Goal: Communication & Community: Connect with others

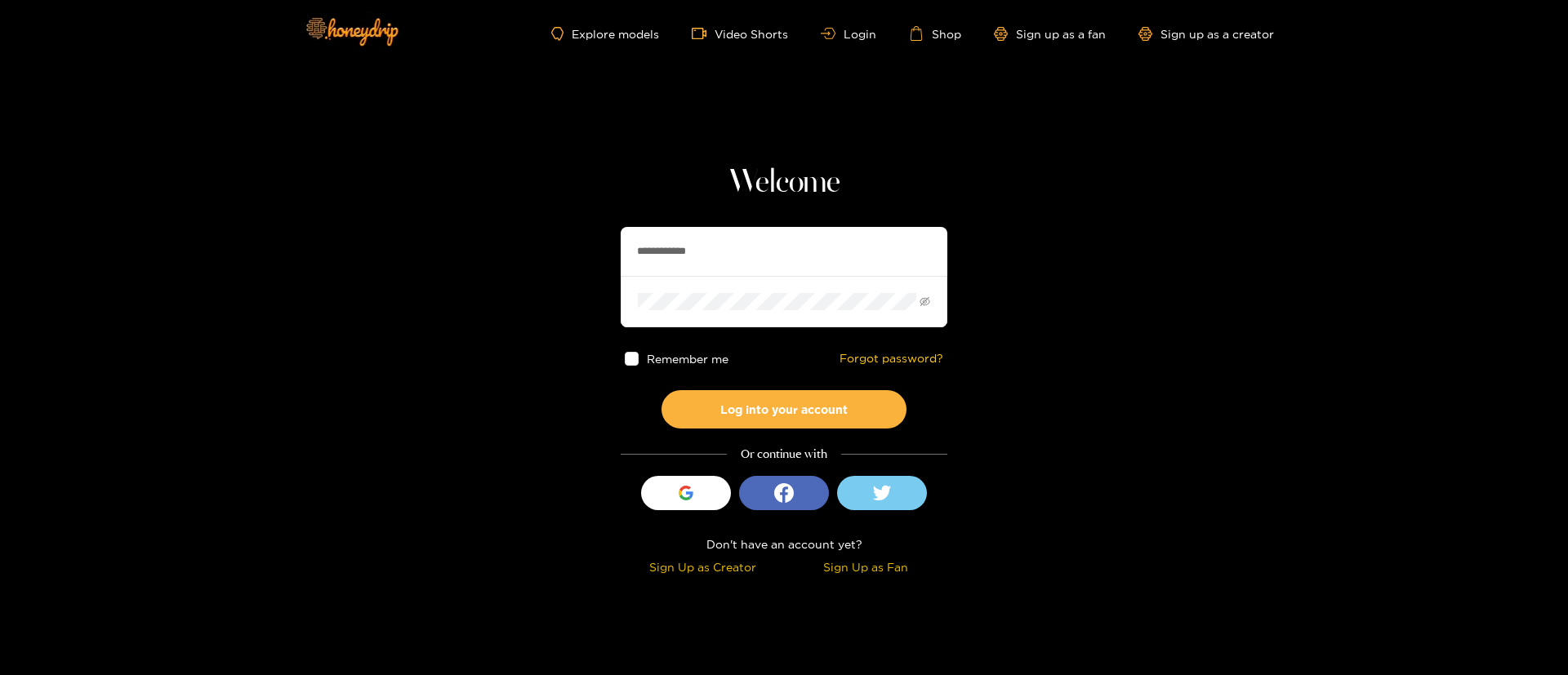
click at [780, 248] on input "**********" at bounding box center [783, 251] width 326 height 49
type input "**********"
click at [766, 412] on button "Log into your account" at bounding box center [783, 409] width 245 height 39
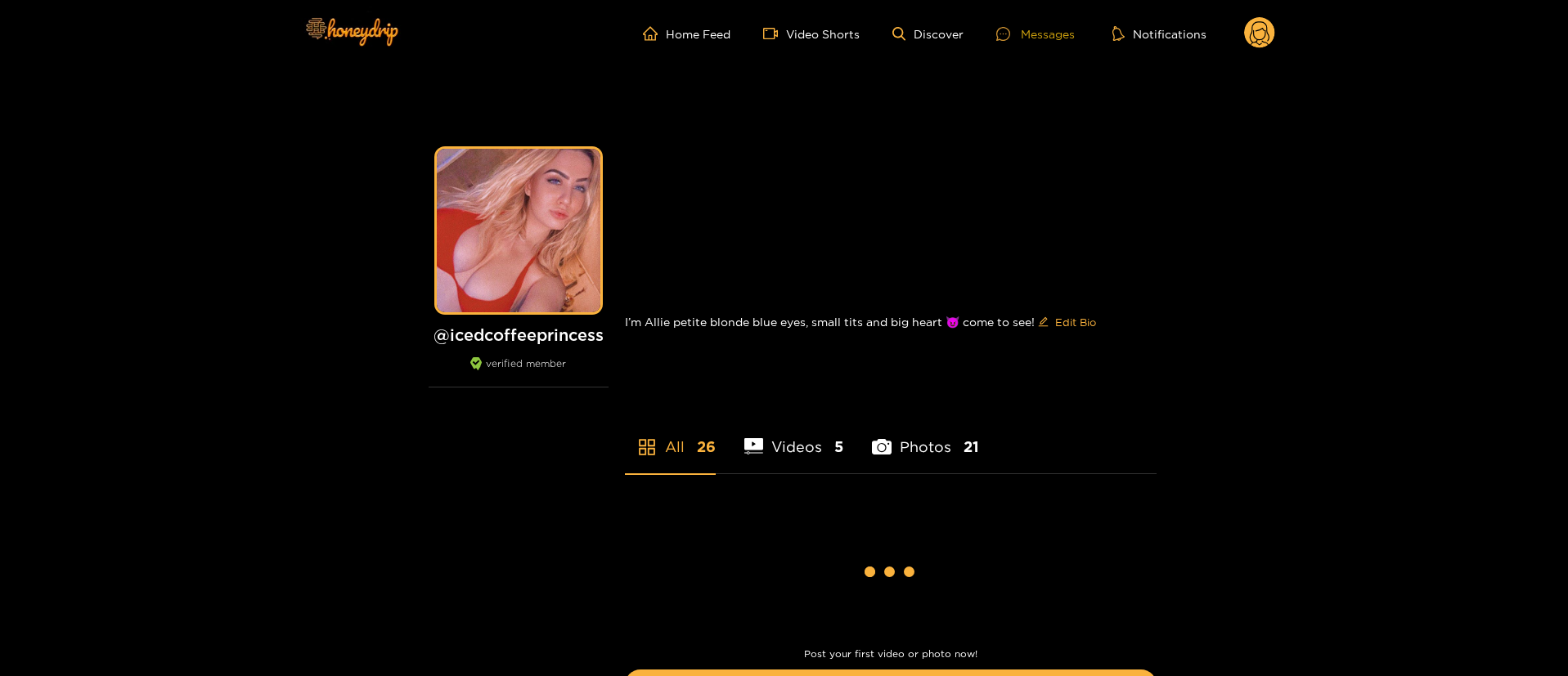
click at [1044, 35] on div "Messages" at bounding box center [1035, 34] width 79 height 19
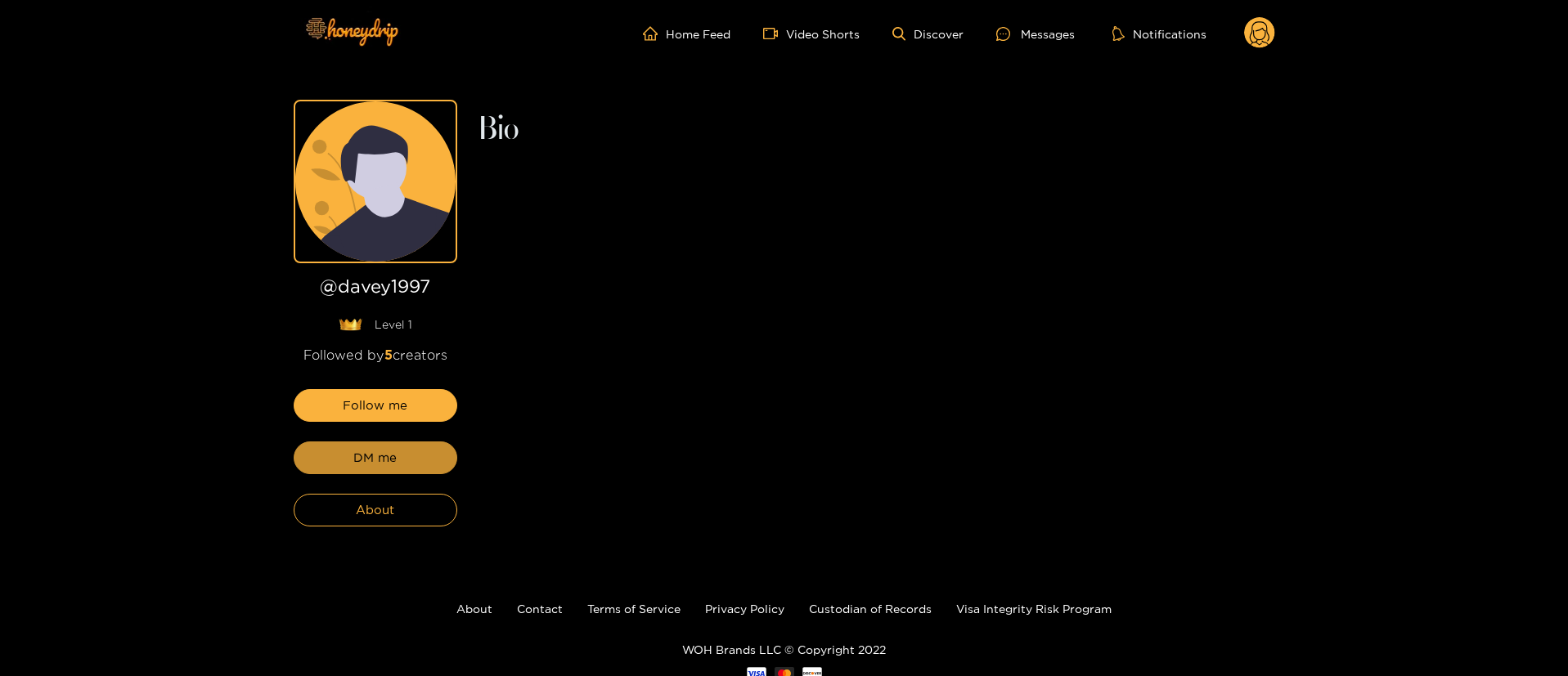
click at [399, 455] on button "DM me" at bounding box center [375, 457] width 164 height 33
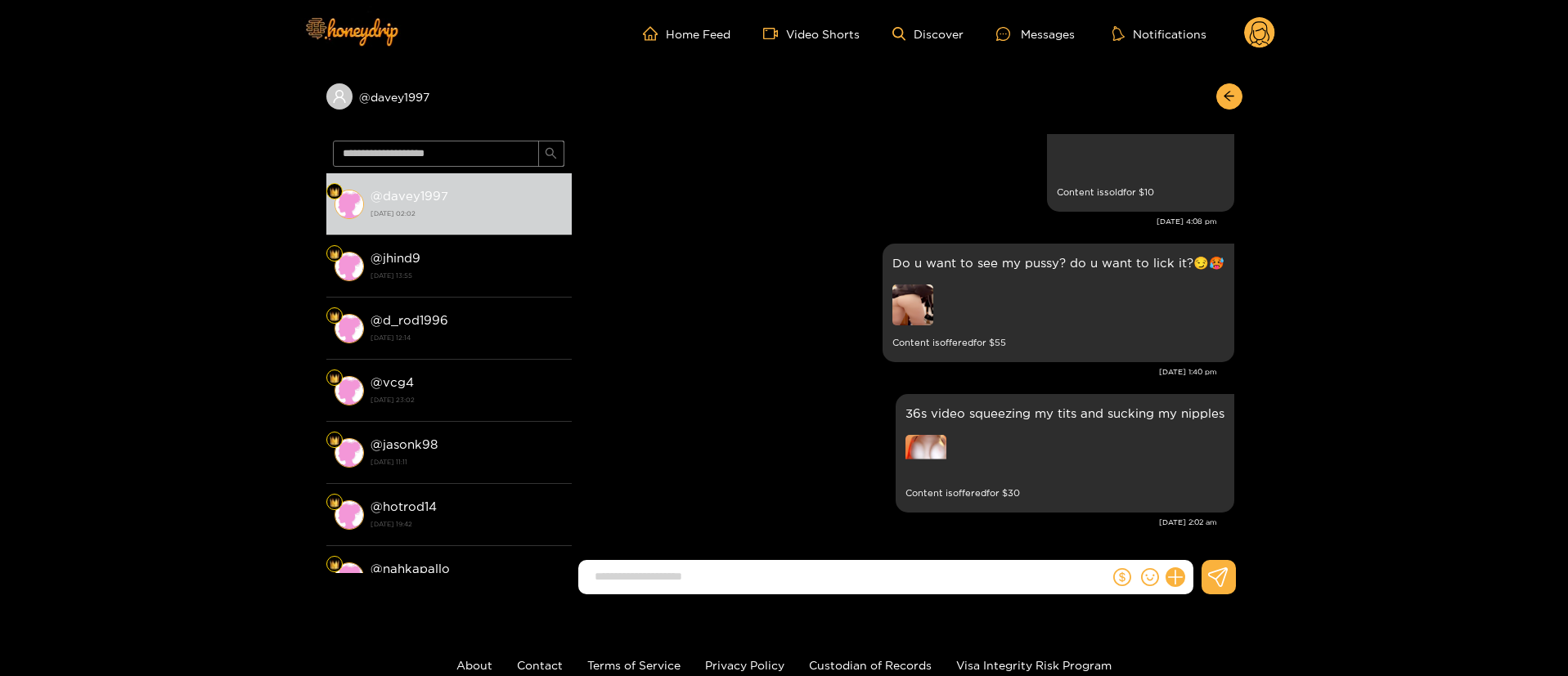
scroll to position [2191, 0]
click at [776, 418] on div "36s video squeezing my tits and sucking my nipples Content is offered for $ 30" at bounding box center [907, 454] width 655 height 127
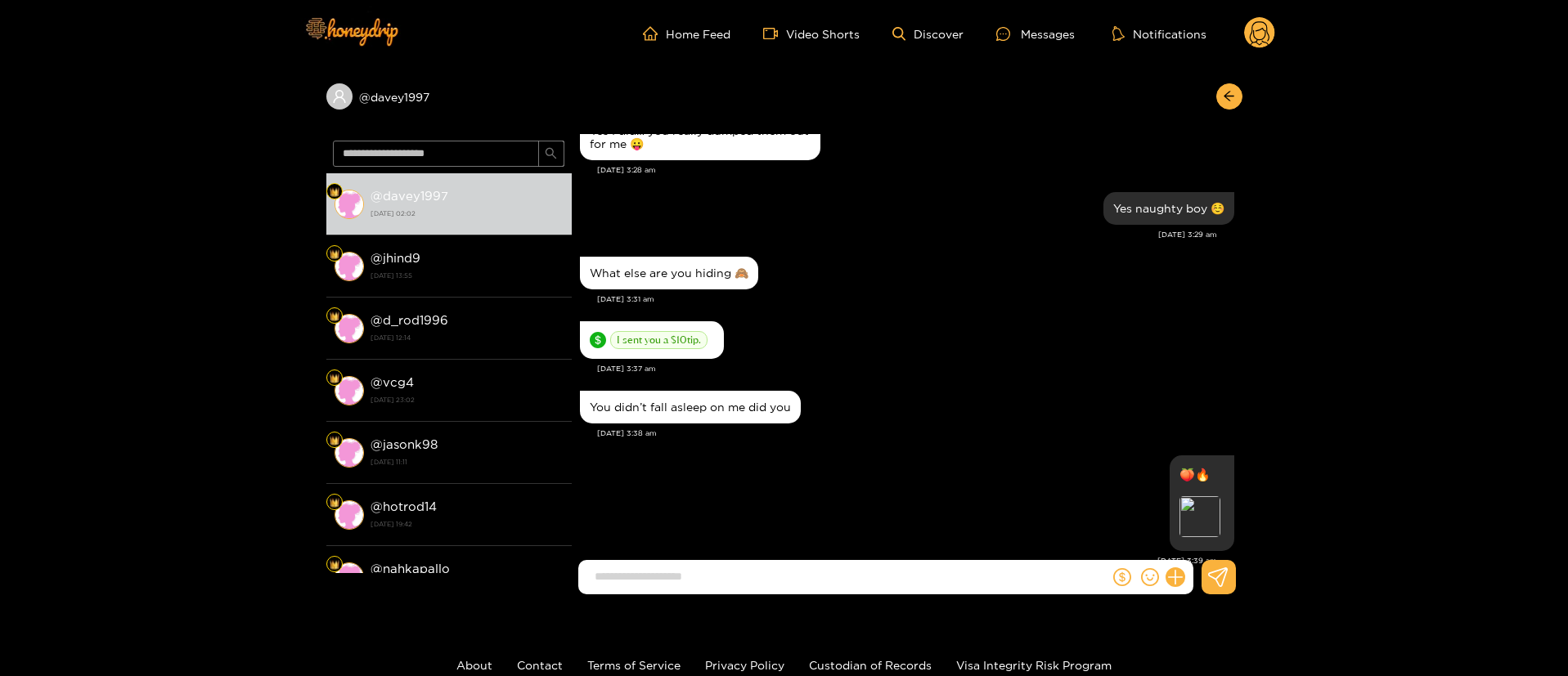
scroll to position [0, 0]
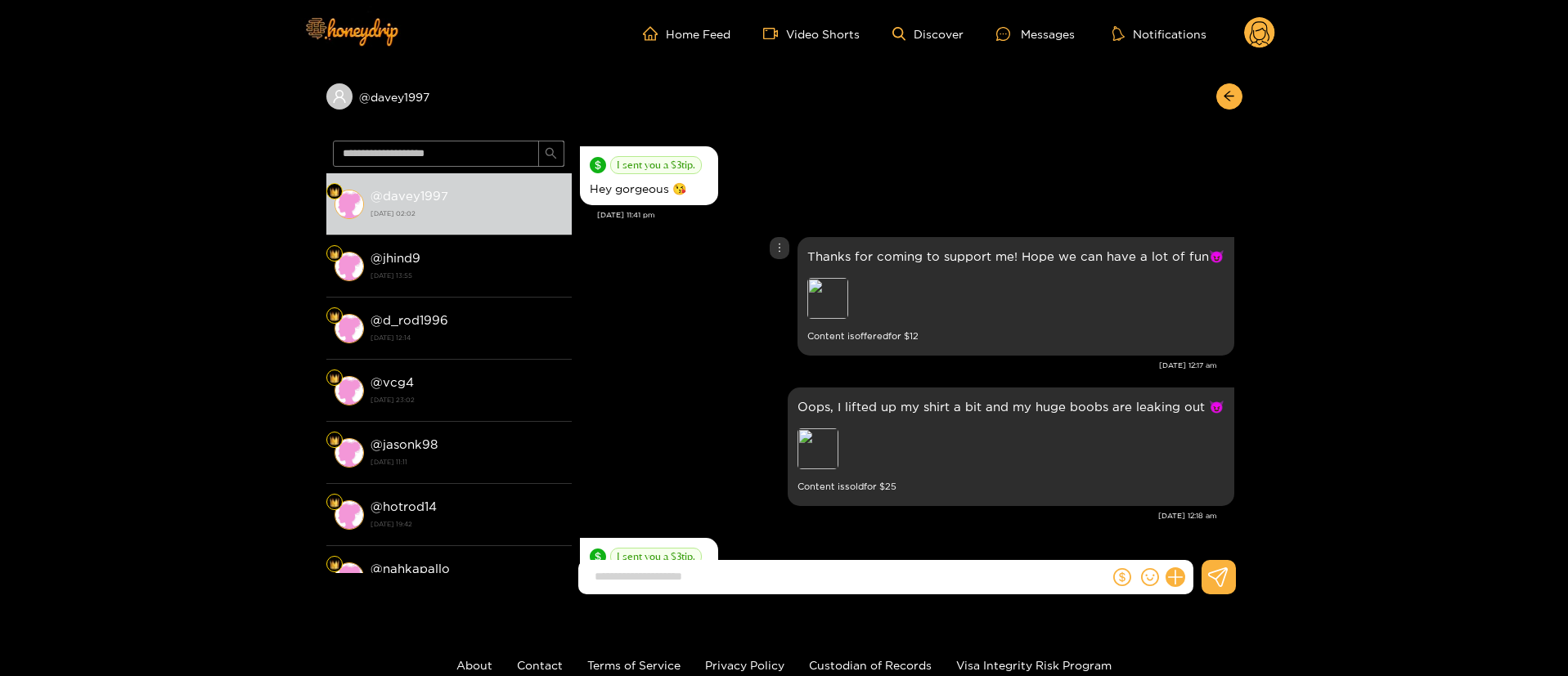
click at [636, 338] on div "Thanks for coming to support me! Hope we can have a lot of fun😈 Preview Content…" at bounding box center [907, 296] width 655 height 127
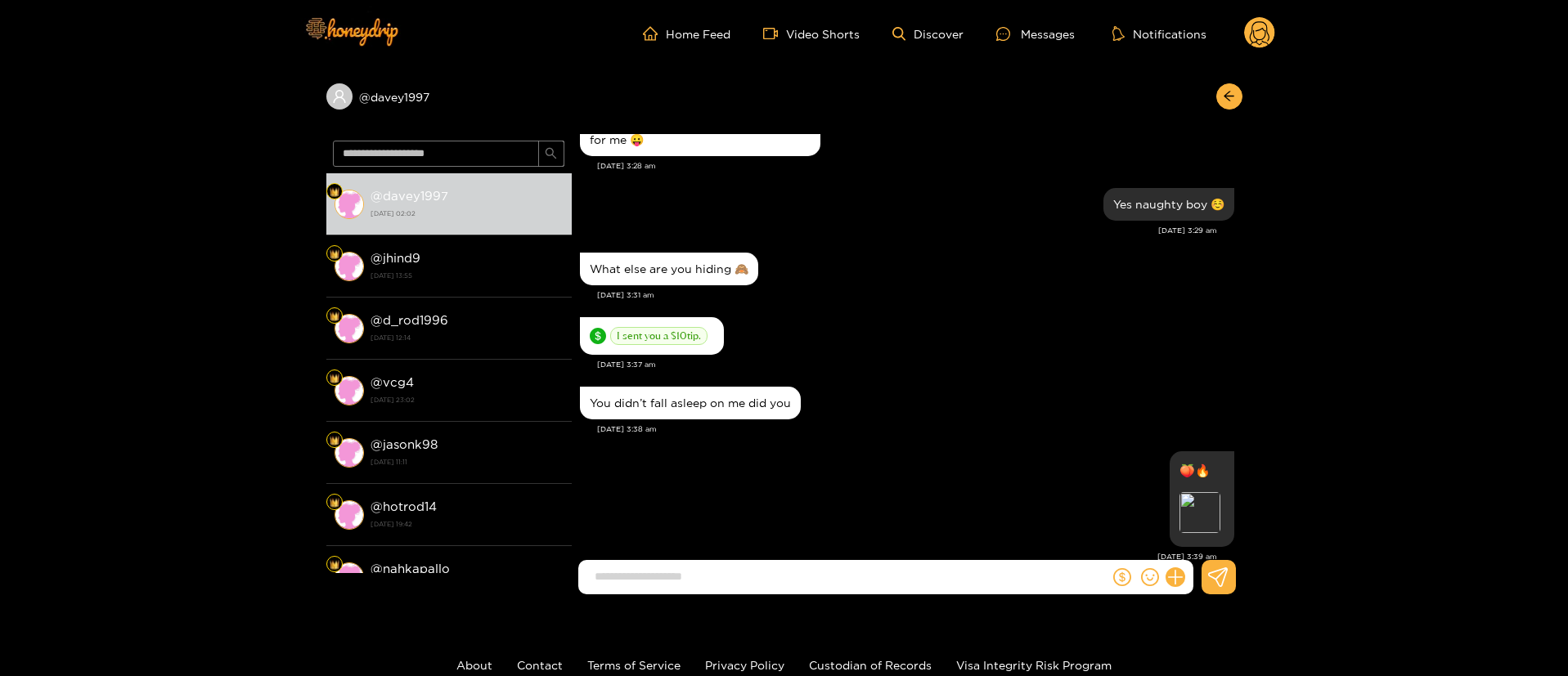
scroll to position [2574, 0]
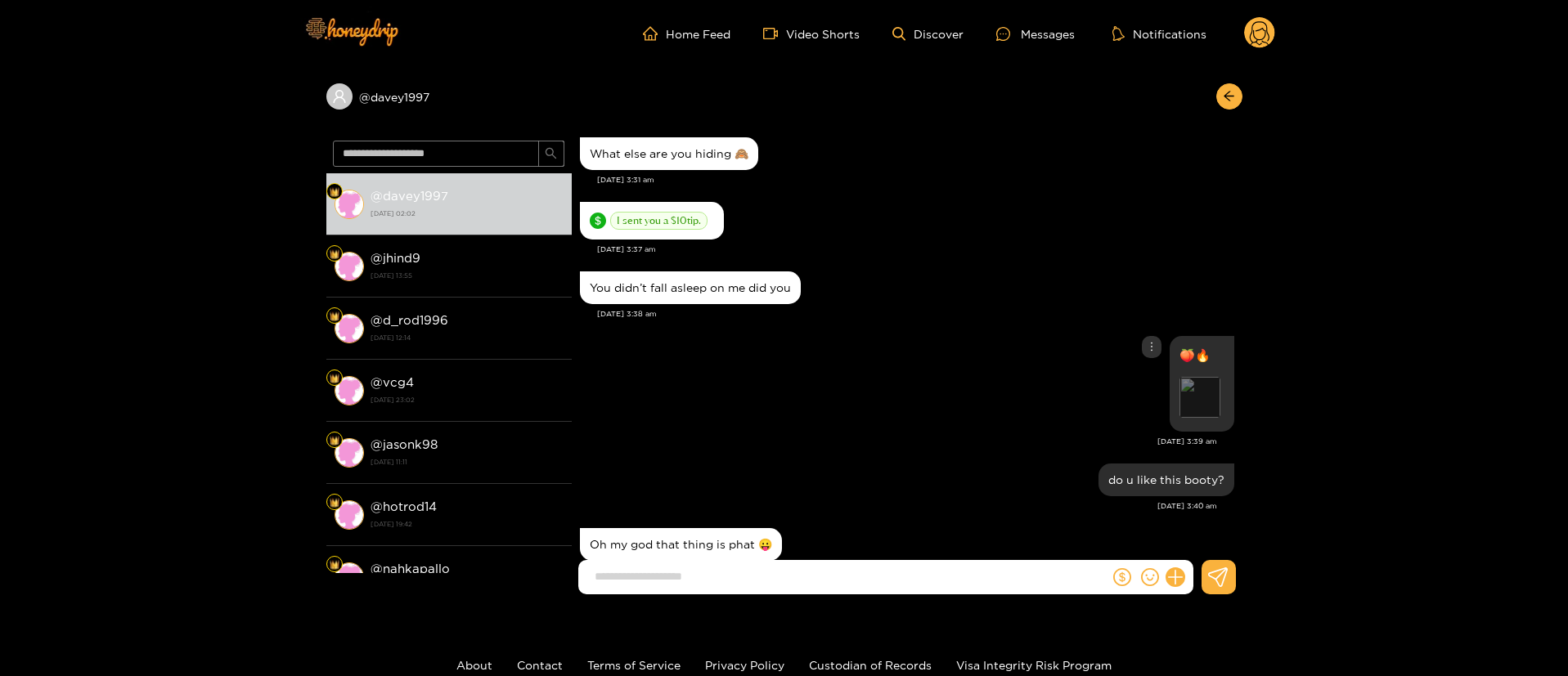
click at [1191, 392] on div "Preview" at bounding box center [1199, 397] width 41 height 41
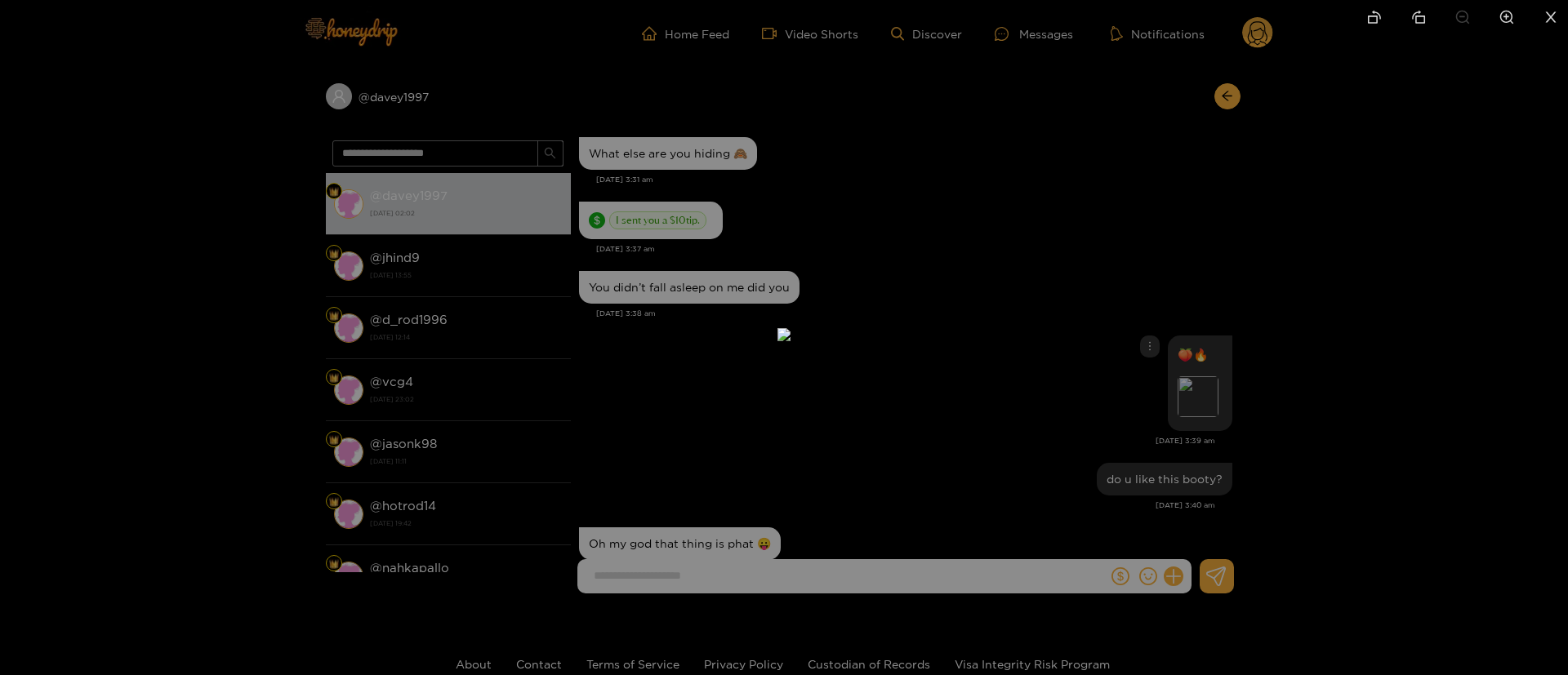
click at [1100, 203] on div at bounding box center [784, 338] width 1568 height 675
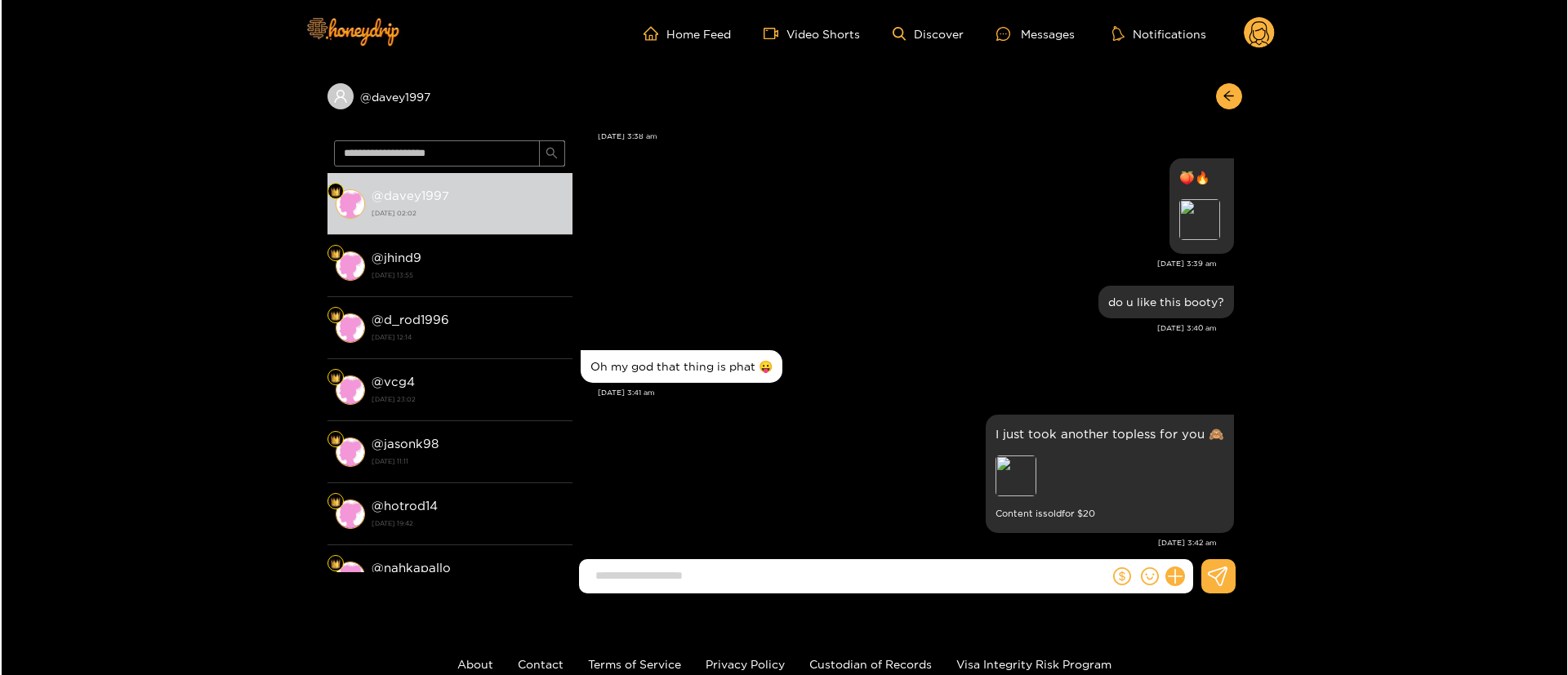
scroll to position [2938, 0]
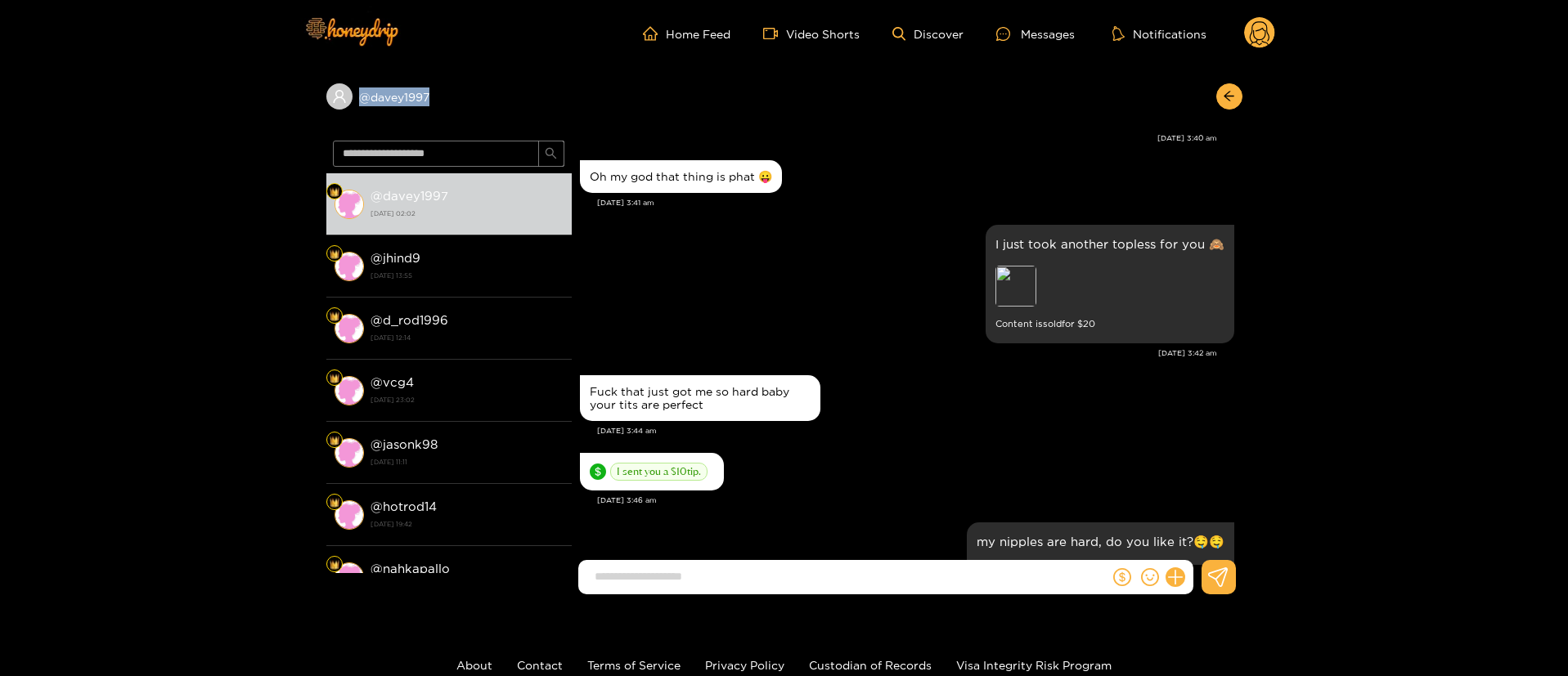
copy div "@ davey1997"
drag, startPoint x: 480, startPoint y: 78, endPoint x: 325, endPoint y: 104, distance: 157.2
click at [325, 104] on div "@ davey1997 @ davey1997 [DATE] 02:02 @ jhind9 [DATE] 13:55 @ d_rod1996 [DATE] 1…" at bounding box center [784, 337] width 1568 height 541
click at [1182, 572] on button at bounding box center [1175, 577] width 27 height 27
click at [1220, 536] on button at bounding box center [1205, 537] width 57 height 37
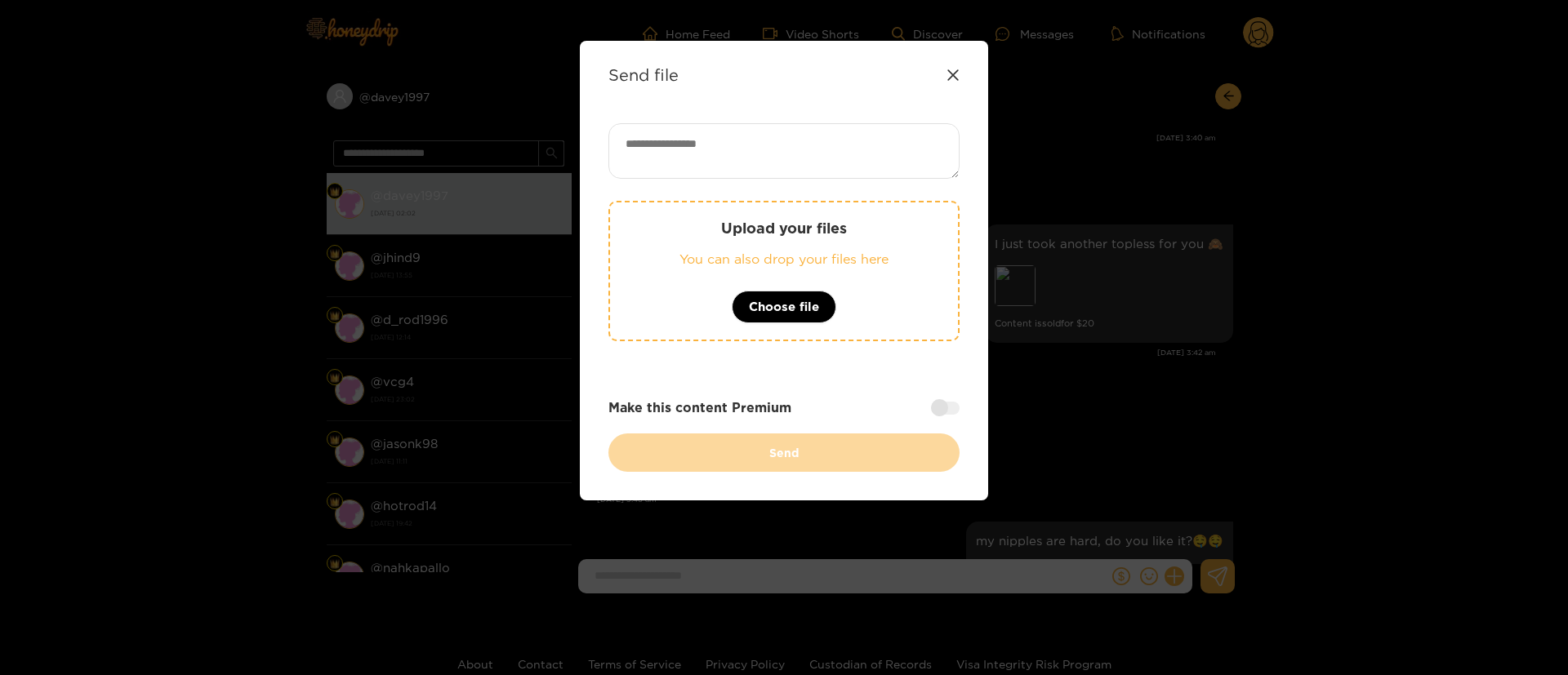
click at [735, 165] on textarea at bounding box center [783, 150] width 351 height 56
paste textarea "**********"
type textarea "**********"
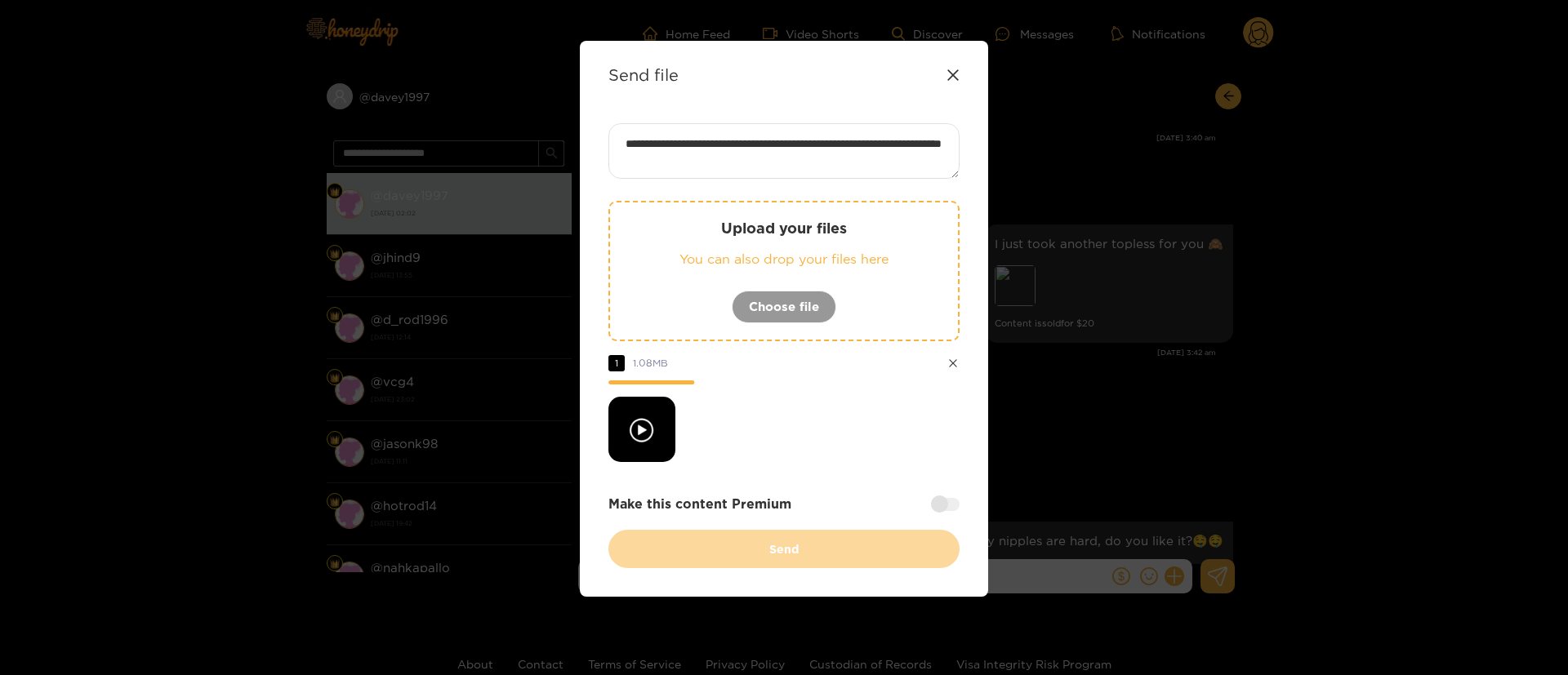
drag, startPoint x: 952, startPoint y: 496, endPoint x: 938, endPoint y: 511, distance: 20.5
click at [952, 496] on div "Make this content Premium" at bounding box center [783, 504] width 351 height 19
click at [942, 511] on div at bounding box center [945, 505] width 28 height 13
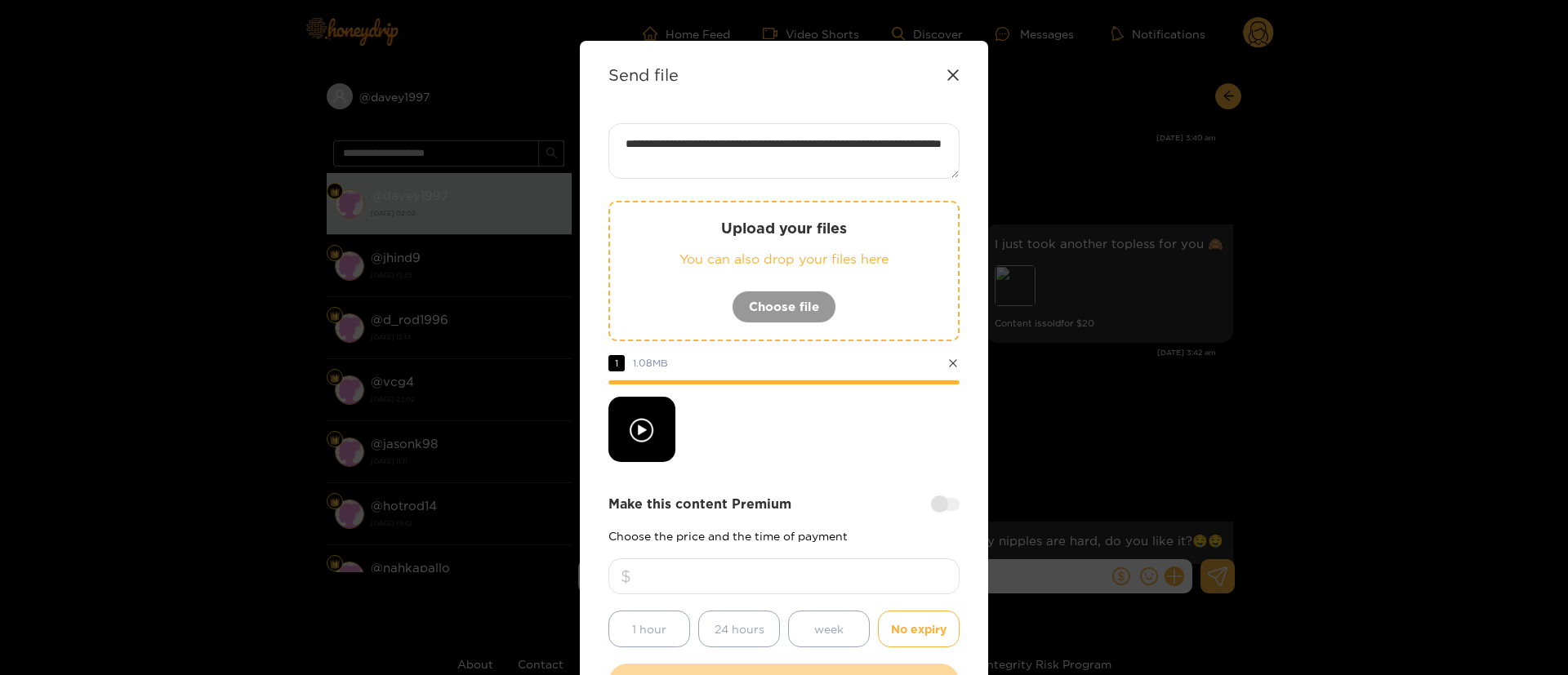
click at [886, 588] on input "number" at bounding box center [783, 576] width 351 height 36
type input "**"
click at [778, 444] on div at bounding box center [783, 429] width 351 height 65
click at [853, 425] on div at bounding box center [783, 429] width 351 height 65
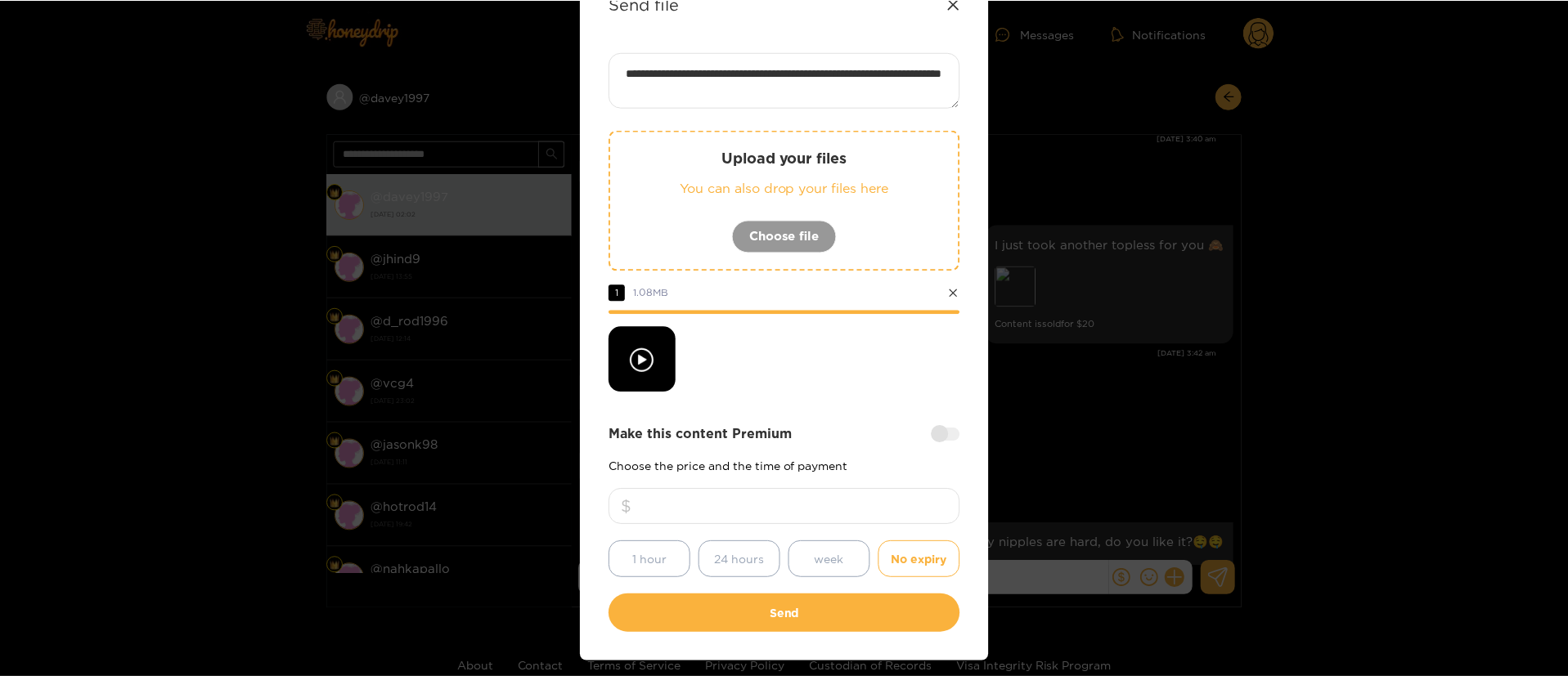
scroll to position [121, 0]
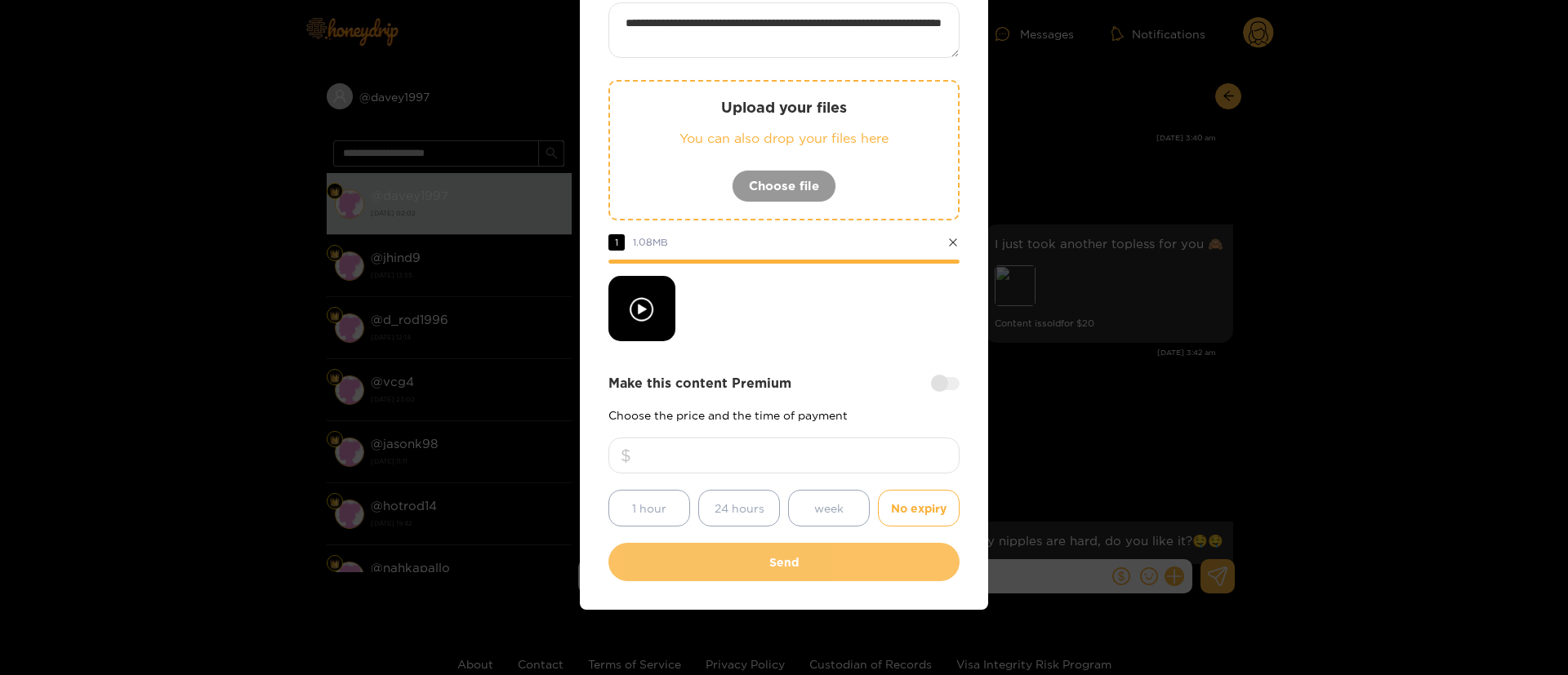
click at [793, 558] on button "Send" at bounding box center [783, 562] width 351 height 39
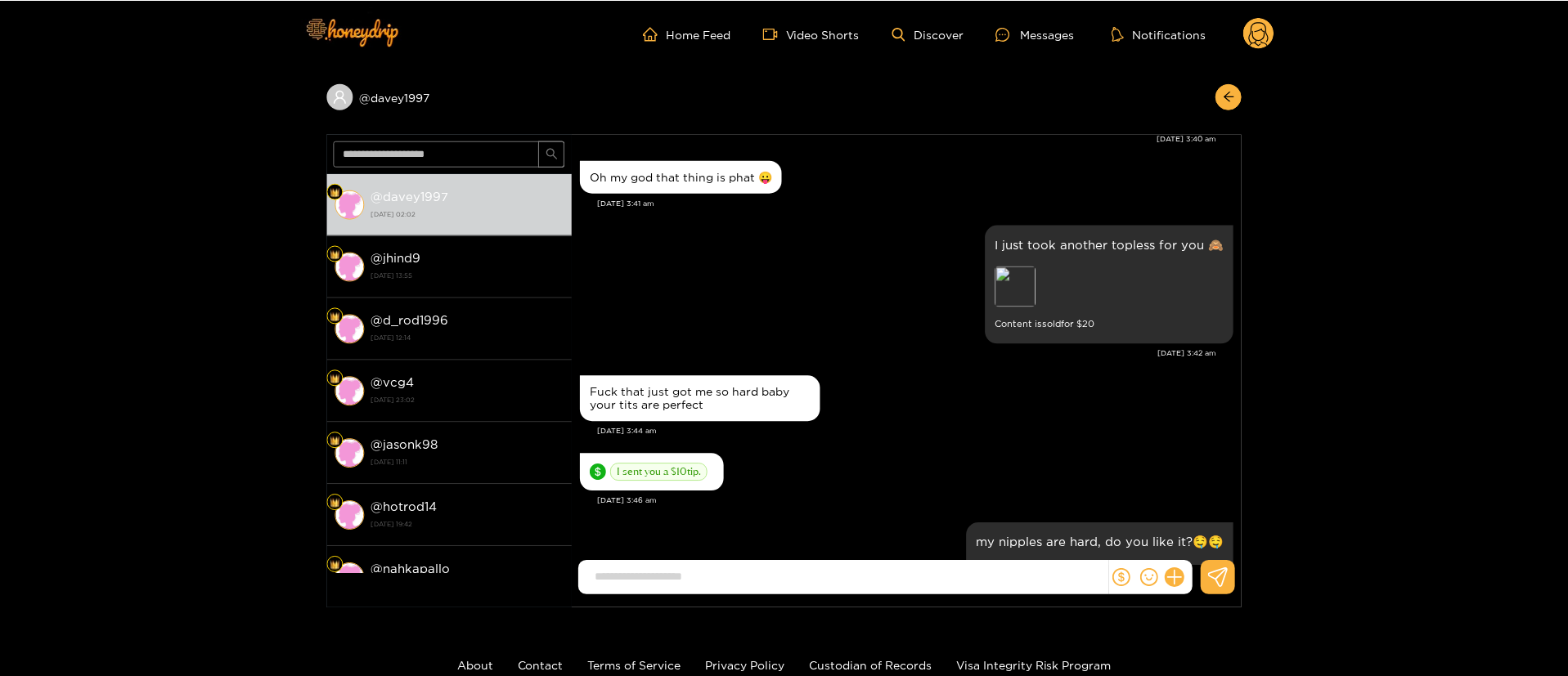
scroll to position [25, 0]
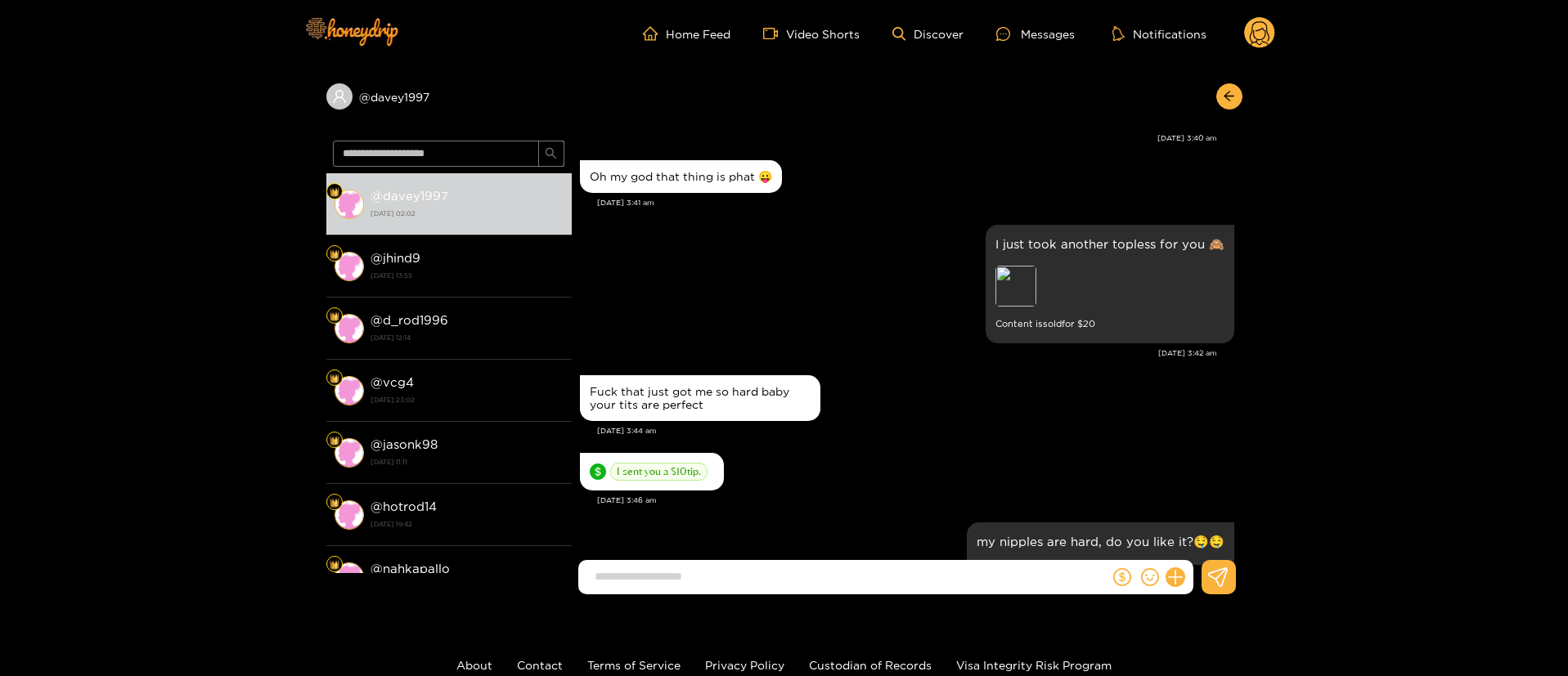
click at [1259, 40] on circle at bounding box center [1259, 32] width 31 height 31
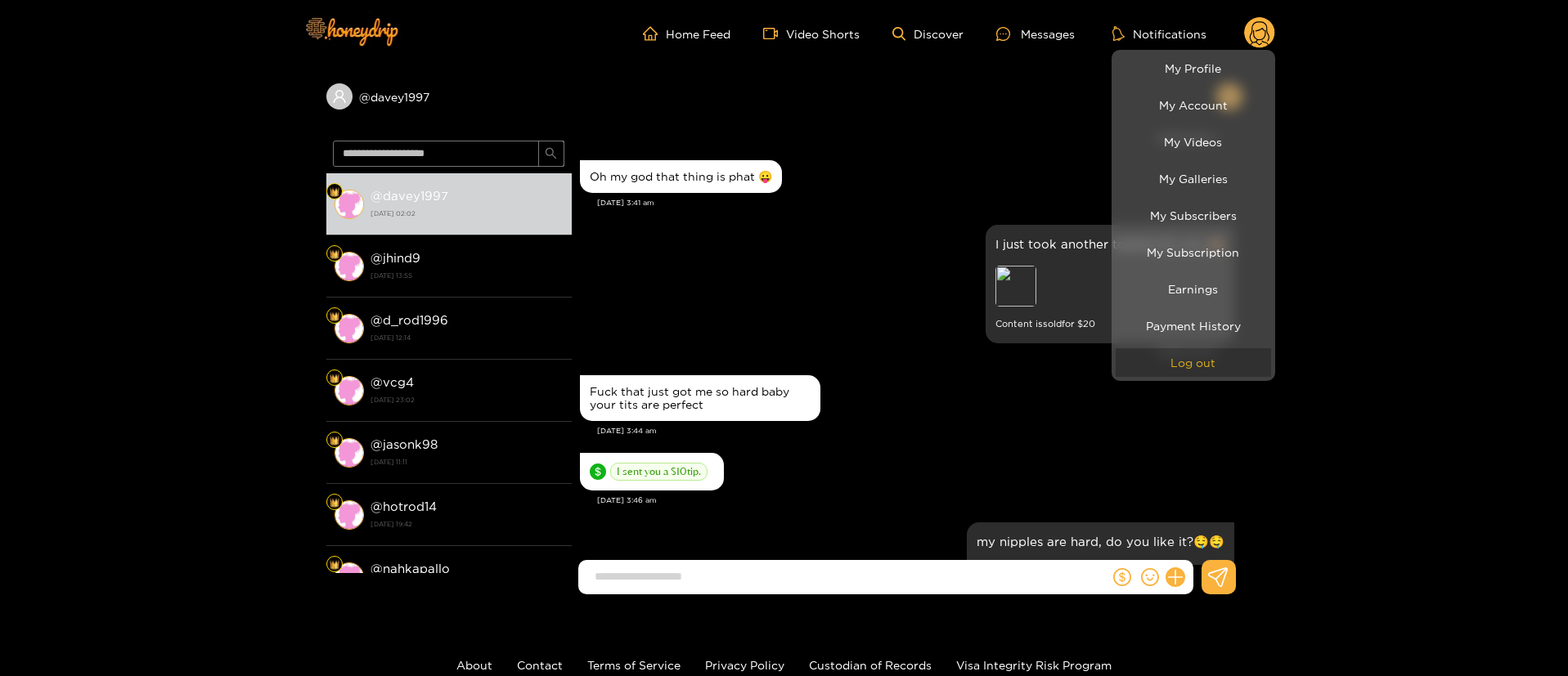
click at [1241, 365] on button "Log out" at bounding box center [1194, 363] width 155 height 28
